Goal: Information Seeking & Learning: Learn about a topic

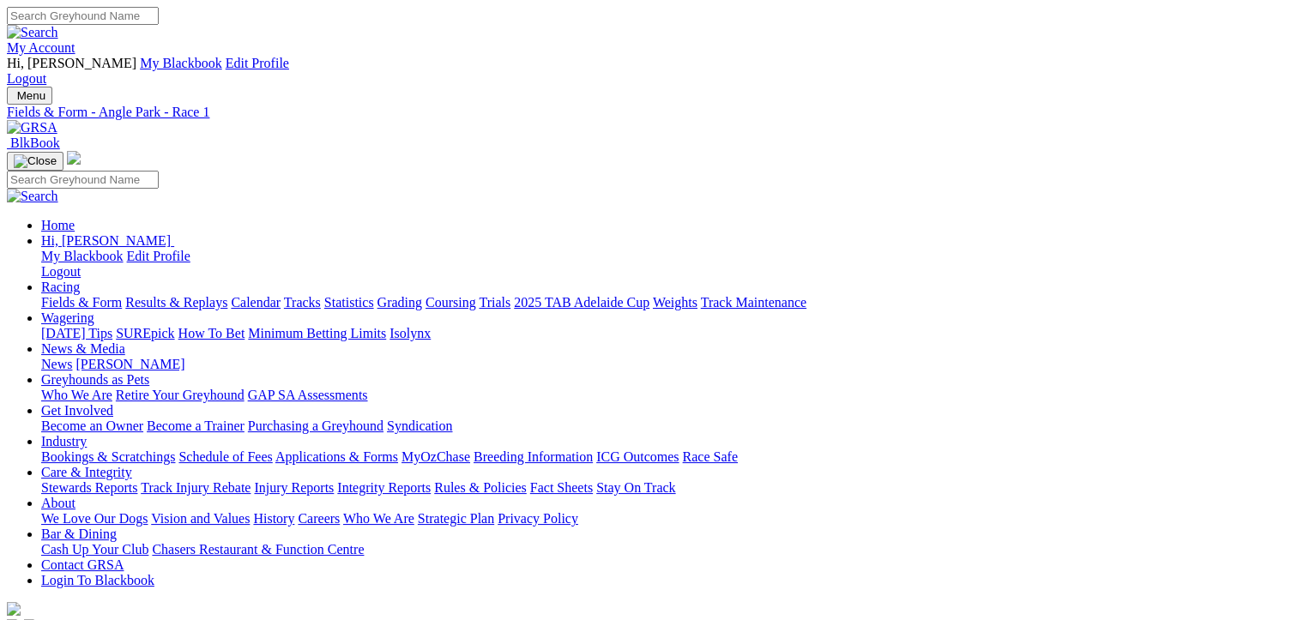
click at [63, 295] on link "Fields & Form" at bounding box center [81, 302] width 81 height 15
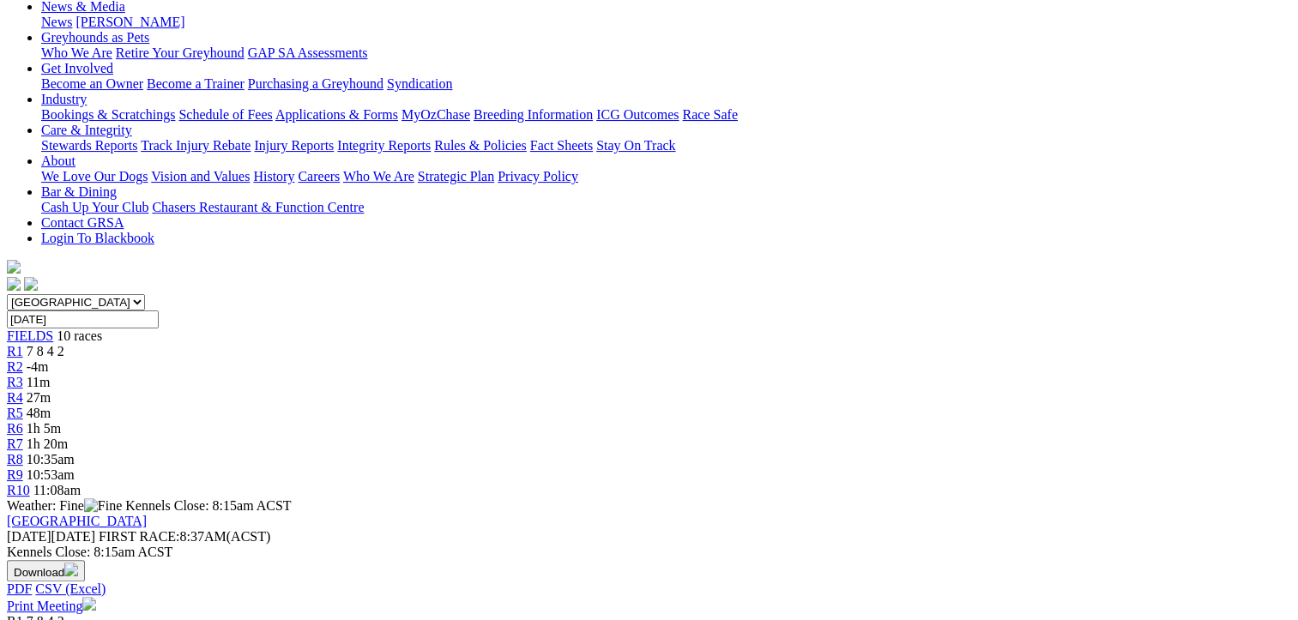
scroll to position [343, 0]
drag, startPoint x: 631, startPoint y: 383, endPoint x: 99, endPoint y: 210, distance: 560.1
drag, startPoint x: 99, startPoint y: 210, endPoint x: 254, endPoint y: 284, distance: 171.9
copy tbody "Nordic Queen [PERSON_NAME] 5546 20.69 $51.00 Our Girl Zip [PERSON_NAME] 5436 20…"
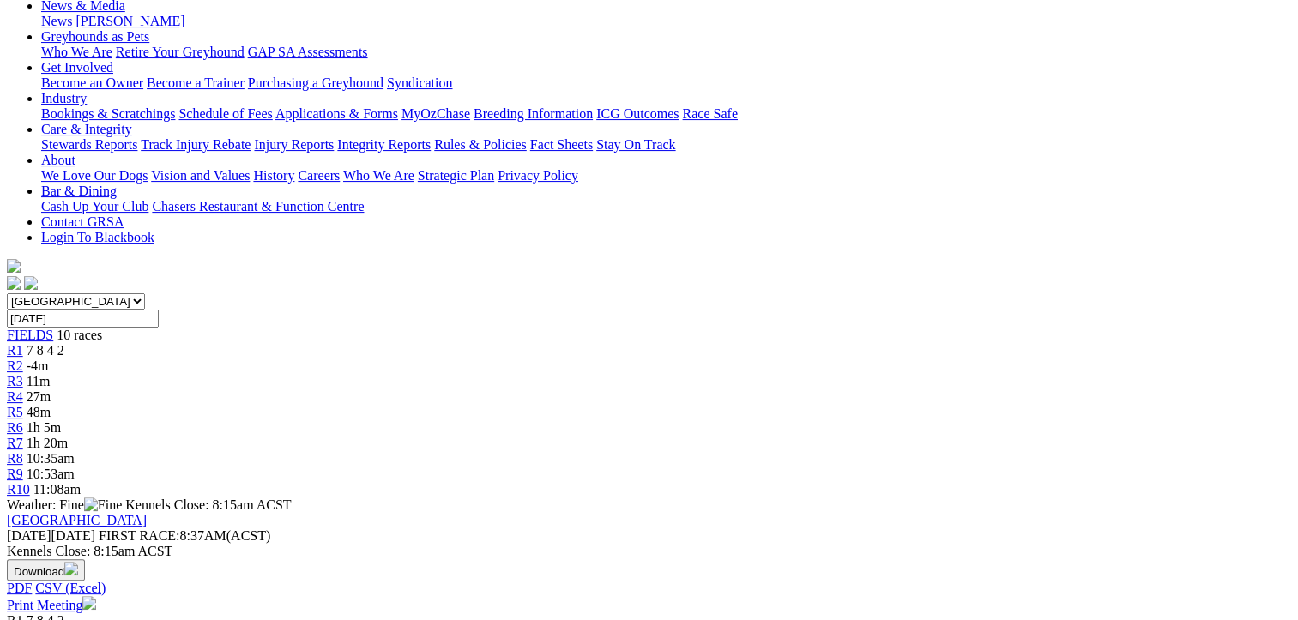
drag, startPoint x: 1201, startPoint y: 386, endPoint x: 671, endPoint y: 207, distance: 559.5
drag, startPoint x: 671, startPoint y: 207, endPoint x: 856, endPoint y: 286, distance: 201.4
copy tbody "Buggy [PERSON_NAME] 2445 20.47 $2.10 [PERSON_NAME] 2524 20.58 $4.80 Key Deuce […"
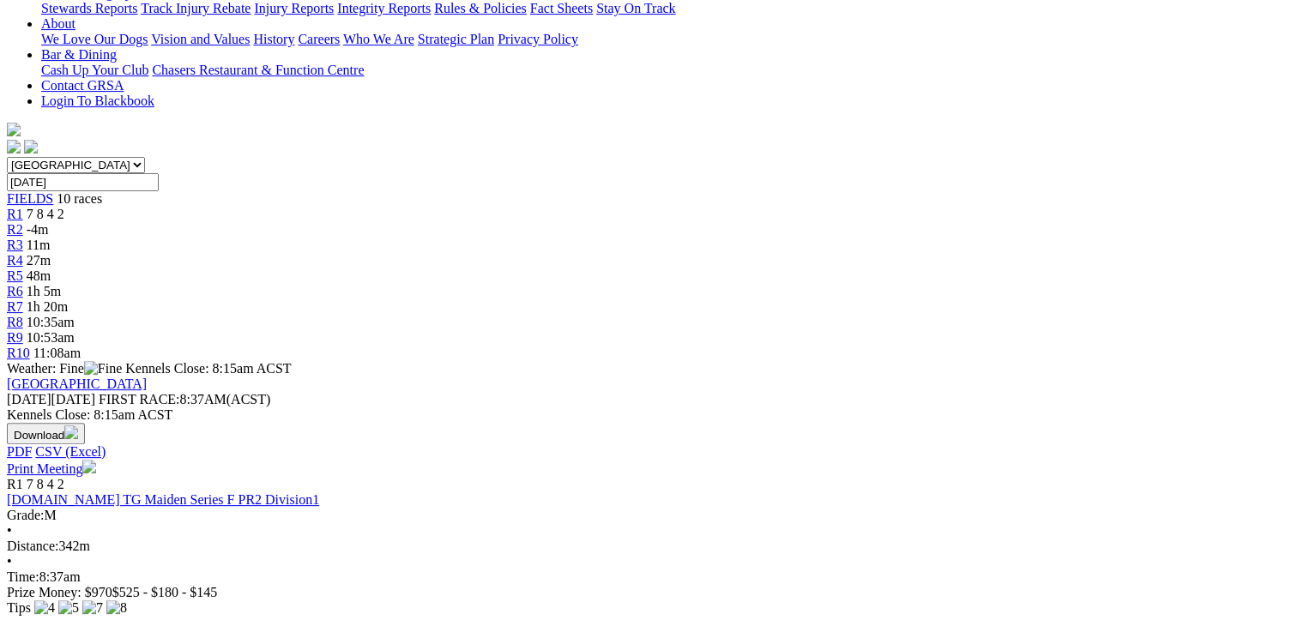
scroll to position [772, 0]
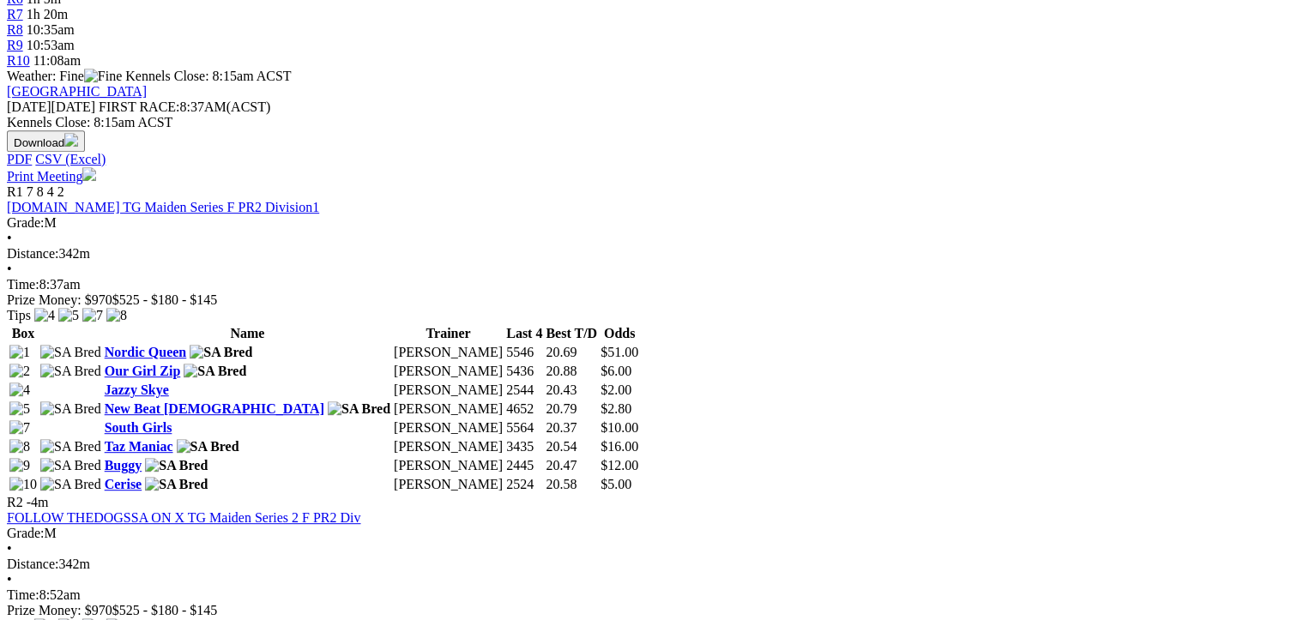
drag, startPoint x: 628, startPoint y: 392, endPoint x: 103, endPoint y: 214, distance: 554.1
drag, startPoint x: 103, startPoint y: 214, endPoint x: 346, endPoint y: 331, distance: 270.1
copy tbody "[PERSON_NAME] [PERSON_NAME] 5564 20.14 $18.00 Razzle Berries [PERSON_NAME] 8565…"
drag, startPoint x: 1196, startPoint y: 423, endPoint x: 671, endPoint y: 222, distance: 562.7
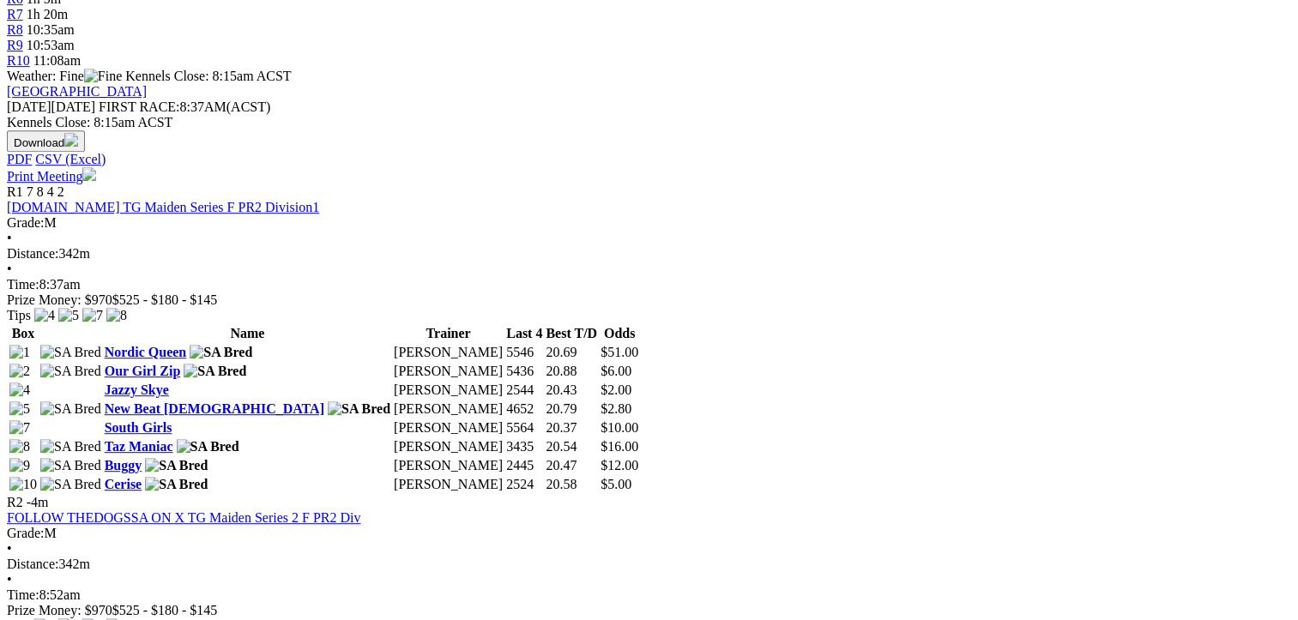
drag, startPoint x: 671, startPoint y: 222, endPoint x: 848, endPoint y: 304, distance: 195.3
copy tbody "Kota Lambai [PERSON_NAME] 5551 19.73 $2.40 Steel Skies [PERSON_NAME] 6545 19.77…"
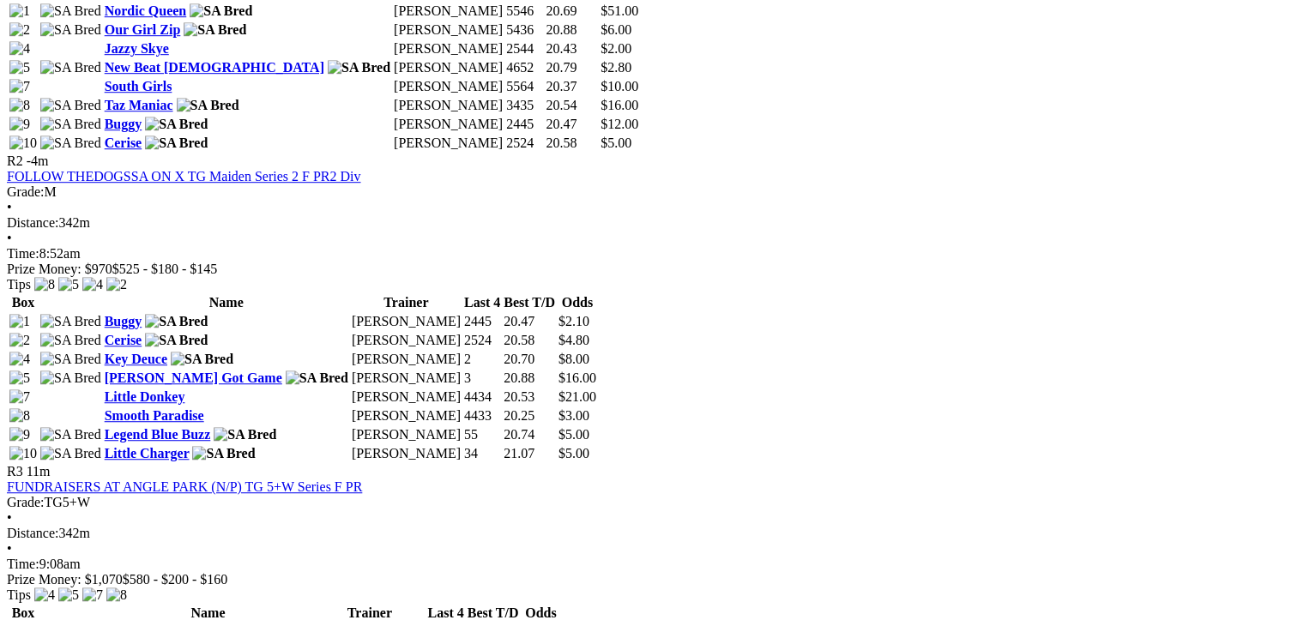
scroll to position [1115, 0]
drag, startPoint x: 635, startPoint y: 522, endPoint x: 101, endPoint y: 307, distance: 575.2
drag, startPoint x: 101, startPoint y: 307, endPoint x: 295, endPoint y: 388, distance: 209.9
copy tbody "What Desire [PERSON_NAME] 3214 19.52 $2.40 Smooth Vixen [PERSON_NAME] 5442 19.8…"
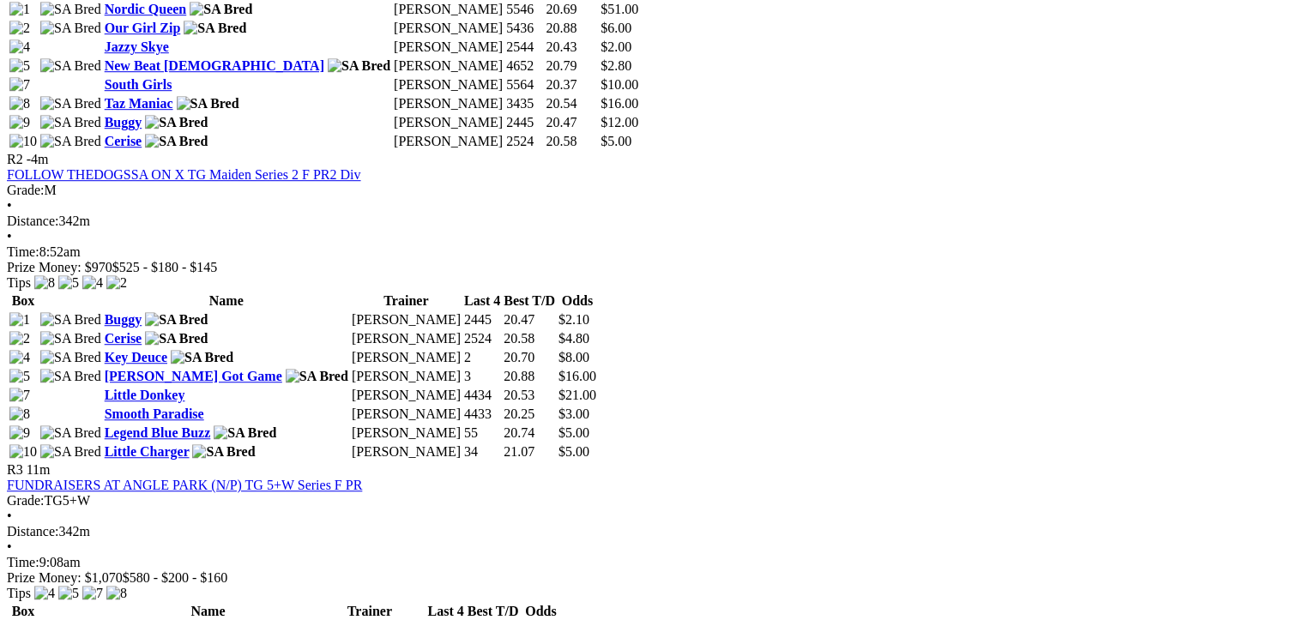
drag, startPoint x: 1196, startPoint y: 520, endPoint x: 665, endPoint y: 312, distance: 570.0
drag, startPoint x: 665, startPoint y: 312, endPoint x: 863, endPoint y: 401, distance: 216.9
copy tbody "Deep Purple [PERSON_NAME] 1254 19.62 $5.00 Supreme Thailand [PERSON_NAME] 4665 …"
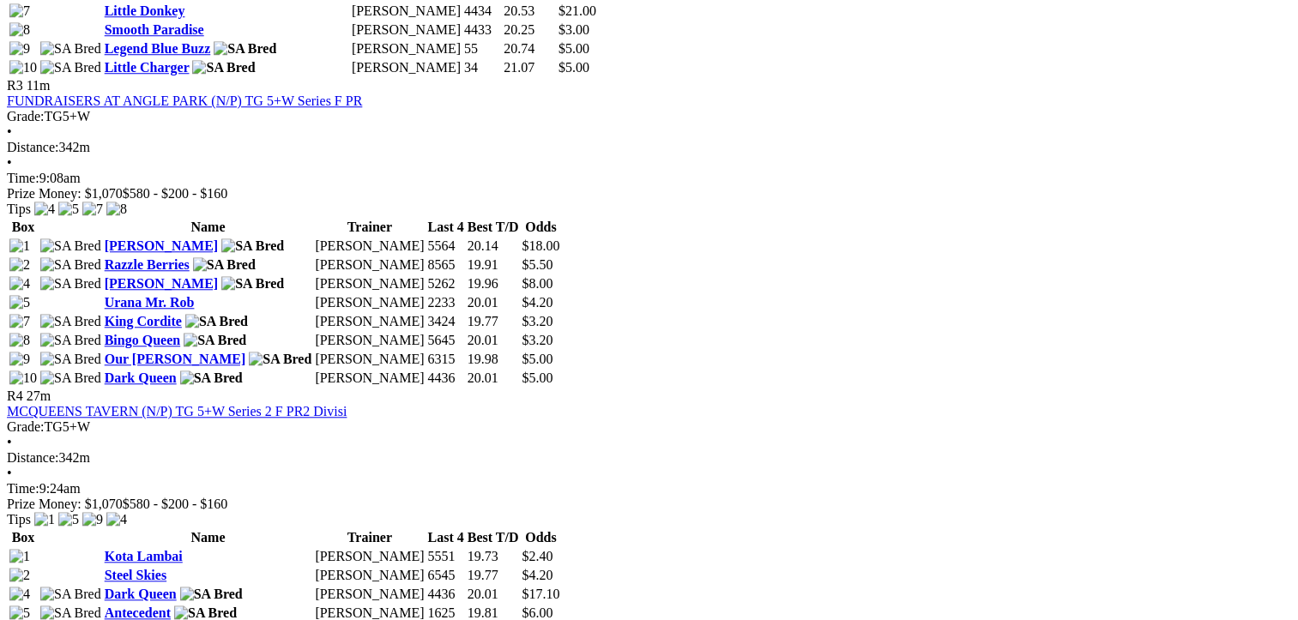
scroll to position [1544, 0]
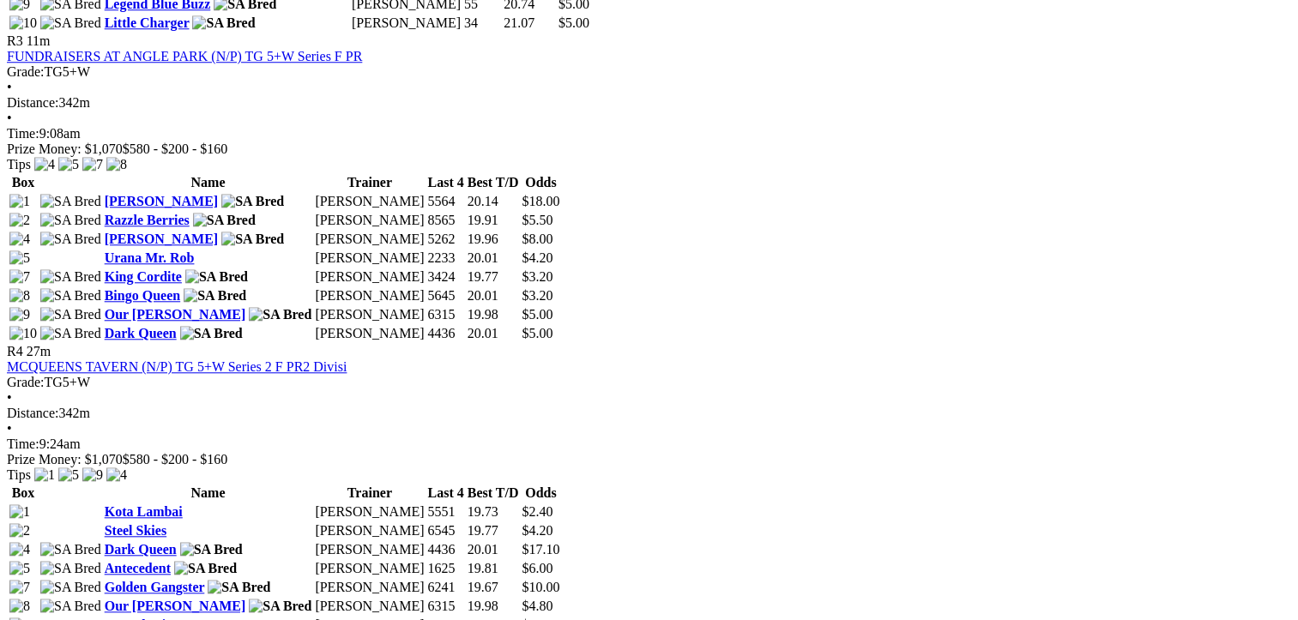
drag, startPoint x: 631, startPoint y: 485, endPoint x: 98, endPoint y: 312, distance: 560.6
drag, startPoint x: 98, startPoint y: 312, endPoint x: 264, endPoint y: 405, distance: 190.4
copy tbody "Ultimate [PERSON_NAME] 6543 19.99 $4.40 Elbows Alleyway [PERSON_NAME] 4315 20.4…"
drag, startPoint x: 1202, startPoint y: 521, endPoint x: 660, endPoint y: 316, distance: 579.5
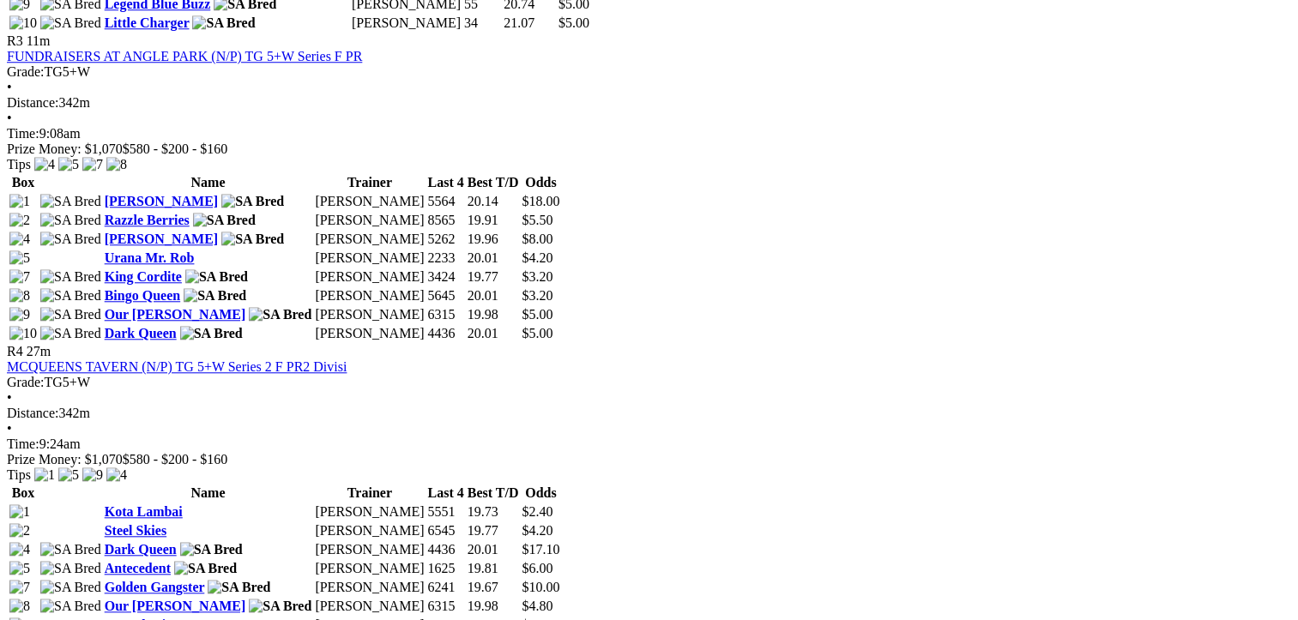
drag, startPoint x: 660, startPoint y: 316, endPoint x: 865, endPoint y: 419, distance: 229.0
copy tbody "Nitro Bolt [PERSON_NAME] 2435 20.14 $4.50 [PERSON_NAME] [PERSON_NAME] 8166 20.1…"
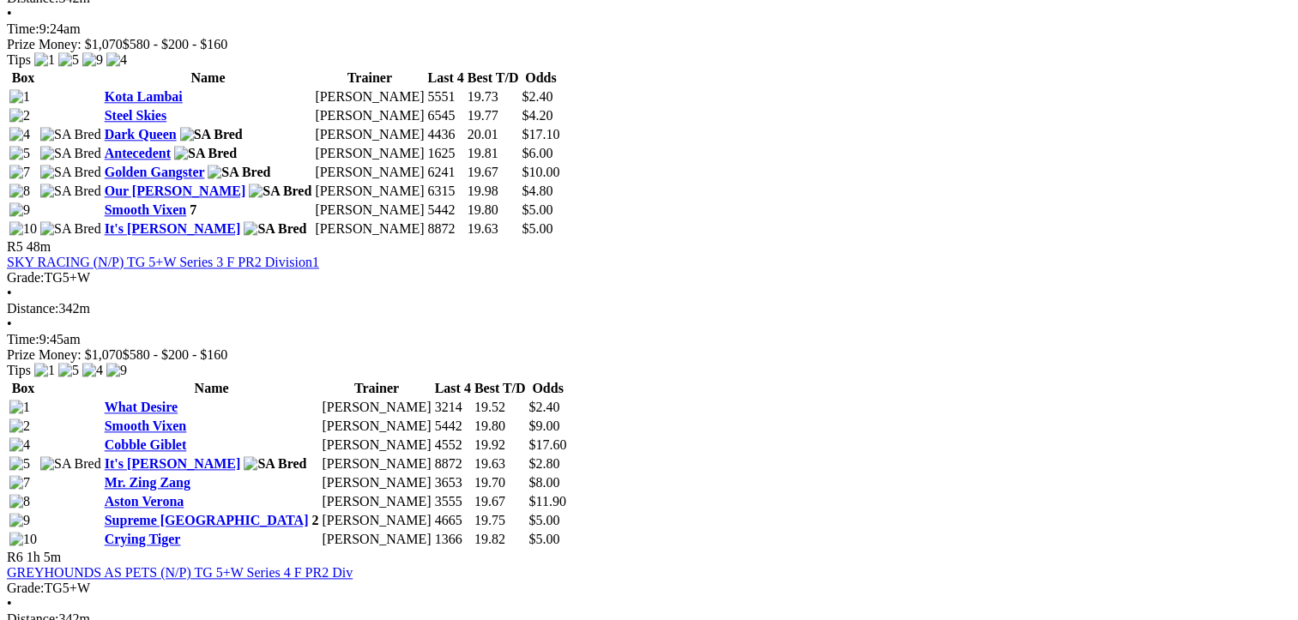
scroll to position [2058, 0]
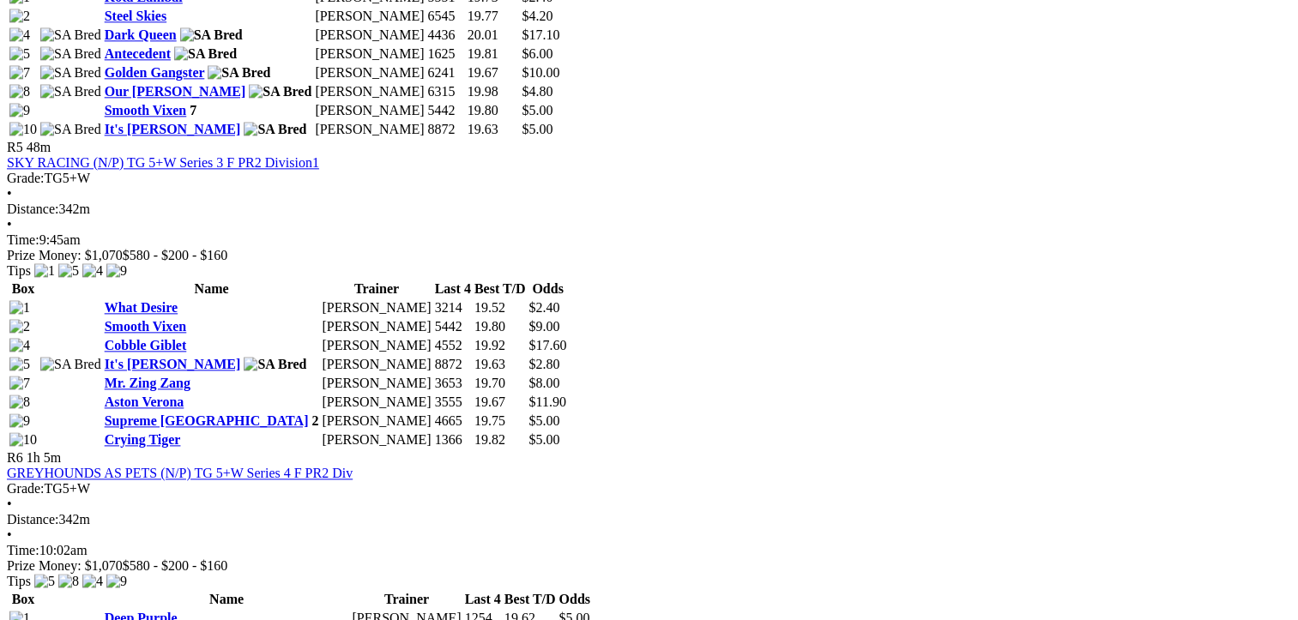
drag, startPoint x: 633, startPoint y: 441, endPoint x: 100, endPoint y: 232, distance: 572.2
drag, startPoint x: 100, startPoint y: 232, endPoint x: 266, endPoint y: 327, distance: 190.9
copy tbody "Our Boy Turbo [PERSON_NAME] 1156 20.10 $4.50 Zaidee Diva [PERSON_NAME] 6125 20.…"
drag, startPoint x: 1198, startPoint y: 437, endPoint x: 667, endPoint y: 262, distance: 558.7
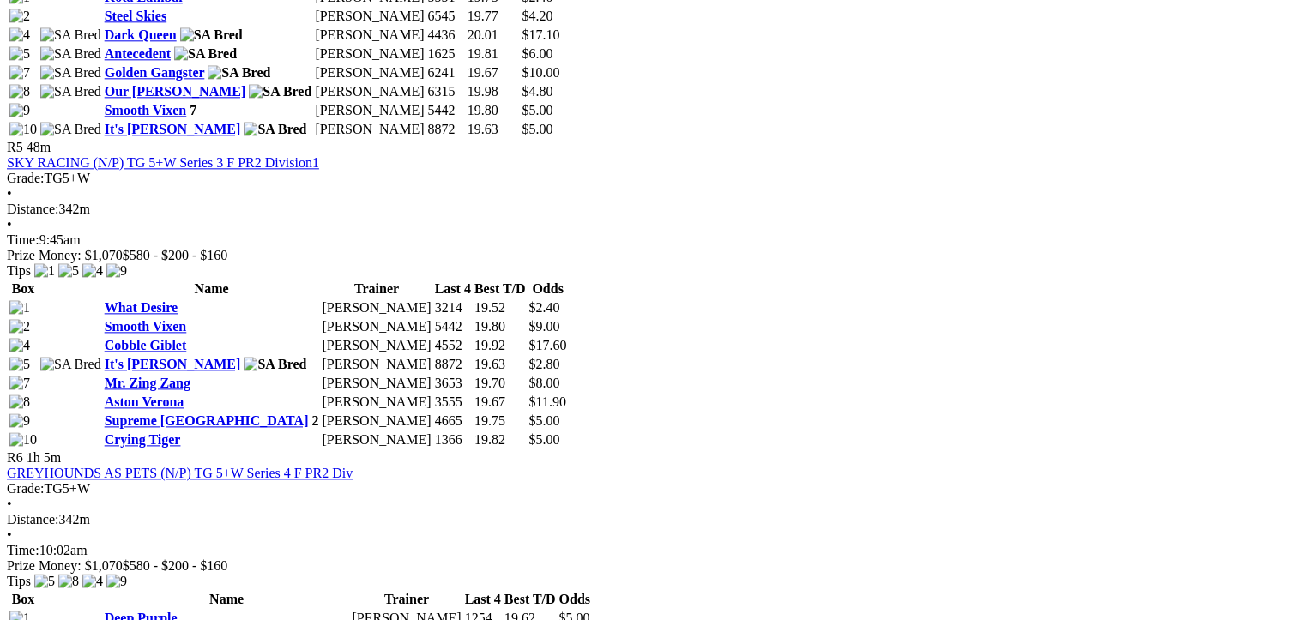
drag, startPoint x: 667, startPoint y: 262, endPoint x: 865, endPoint y: 334, distance: 209.7
copy tbody "[PERSON_NAME] [PERSON_NAME] 7551 20.07 $2.60 Once A Diva [PERSON_NAME] 5335 19.…"
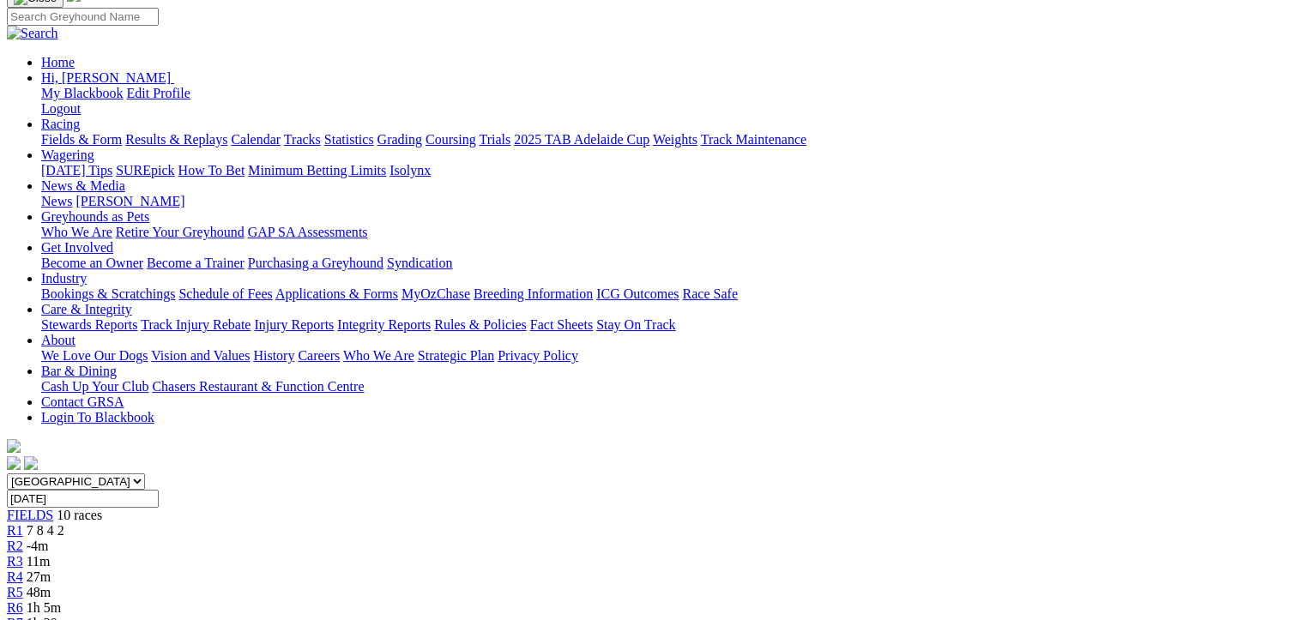
scroll to position [86, 0]
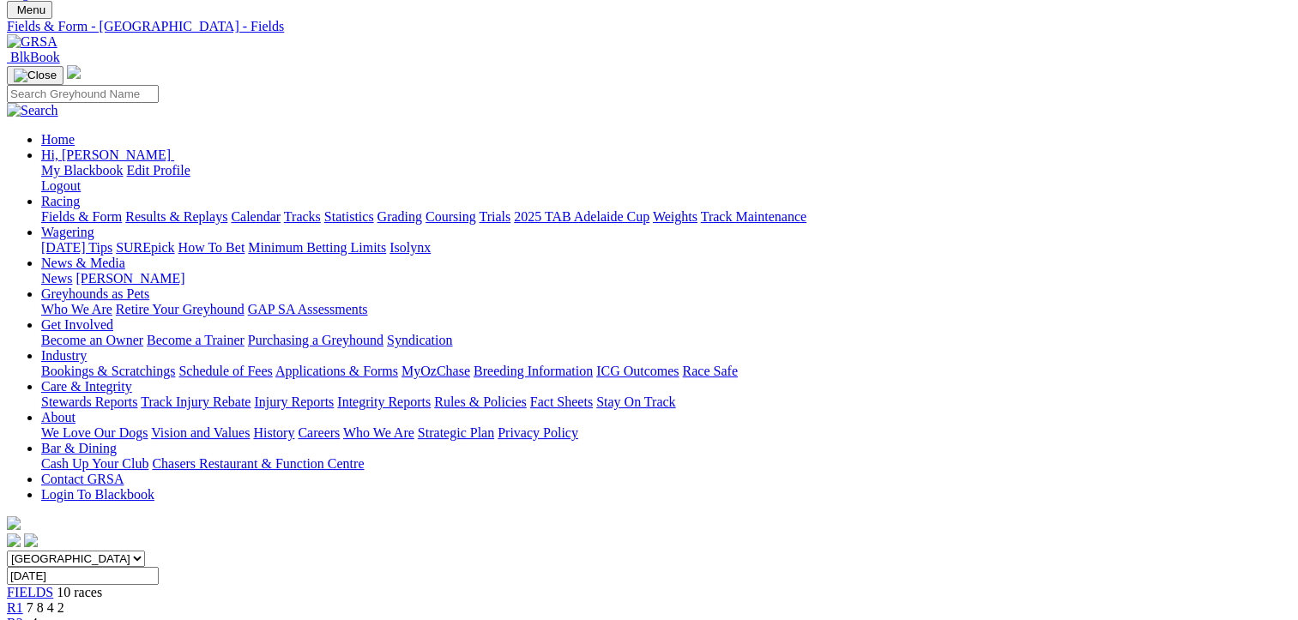
click at [64, 600] on span "7 8 4 2" at bounding box center [46, 607] width 38 height 15
